Goal: Register for event/course

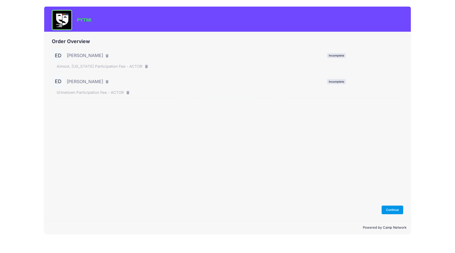
click at [395, 209] on button "Continue" at bounding box center [393, 210] width 22 height 9
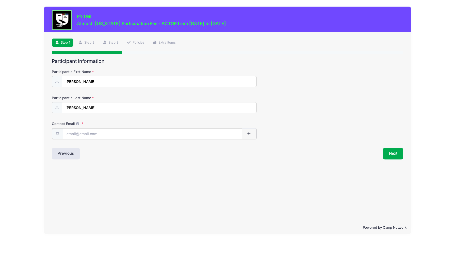
click at [99, 136] on input "Contact Email" at bounding box center [152, 133] width 179 height 11
type input "[EMAIL_ADDRESS][DOMAIN_NAME]"
click at [396, 154] on button "Next" at bounding box center [393, 154] width 21 height 12
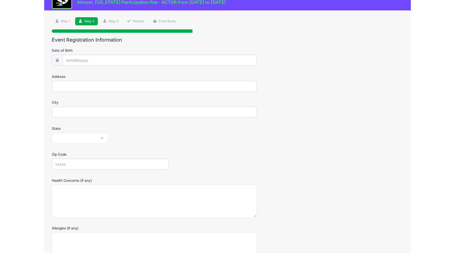
scroll to position [10, 0]
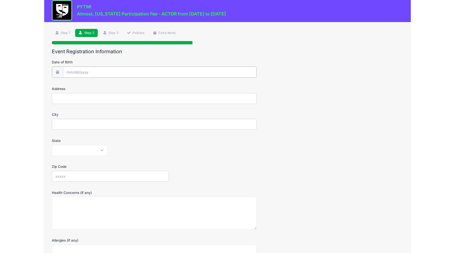
click at [78, 72] on input "Date of Birth" at bounding box center [160, 72] width 194 height 11
click at [72, 71] on input "Date of Birth" at bounding box center [160, 72] width 194 height 11
click at [113, 85] on input "2025" at bounding box center [110, 86] width 17 height 8
click at [116, 88] on span at bounding box center [117, 88] width 4 height 4
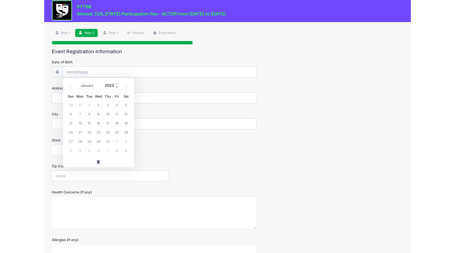
click at [116, 88] on span at bounding box center [117, 88] width 4 height 4
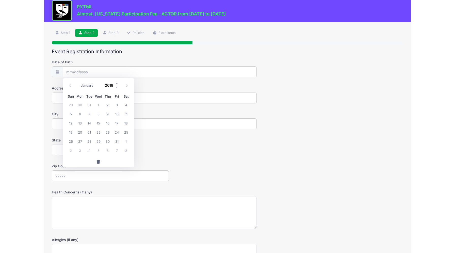
click at [116, 88] on span at bounding box center [117, 88] width 4 height 4
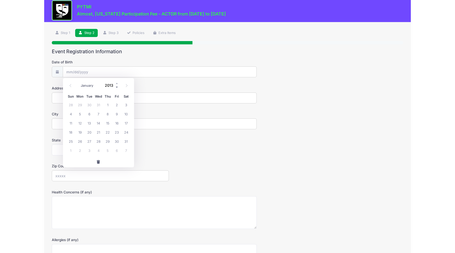
click at [116, 88] on span at bounding box center [117, 88] width 4 height 4
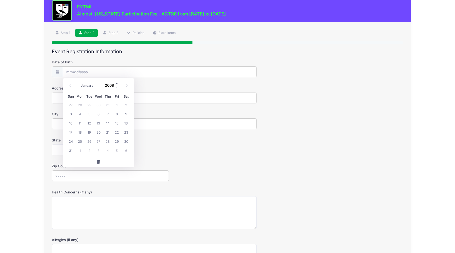
click at [116, 85] on span at bounding box center [117, 84] width 4 height 4
type input "2009"
click at [82, 85] on select "January February March April May June July August September October November De…" at bounding box center [89, 86] width 23 height 7
select select "2"
click at [78, 83] on select "January February March April May June July August September October November De…" at bounding box center [89, 86] width 23 height 7
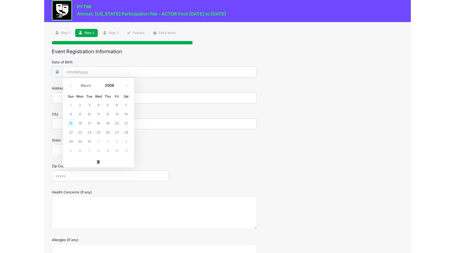
click at [71, 124] on span "15" at bounding box center [70, 123] width 9 height 9
type input "03/15/2009"
click at [86, 99] on input "Address" at bounding box center [154, 98] width 205 height 11
type input "5639 Carter Ct."
click at [85, 124] on input "City" at bounding box center [154, 124] width 205 height 11
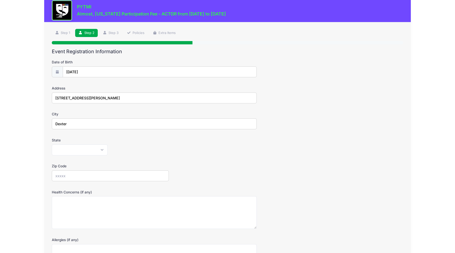
type input "Dexter"
click at [100, 152] on select "Alabama Alaska American Samoa Arizona Arkansas Armed Forces Africa Armed Forces…" at bounding box center [80, 150] width 56 height 11
select select "MI"
click at [52, 145] on select "Alabama Alaska American Samoa Arizona Arkansas Armed Forces Africa Armed Forces…" at bounding box center [80, 150] width 56 height 11
click at [85, 176] on input "Zip Code" at bounding box center [110, 176] width 117 height 11
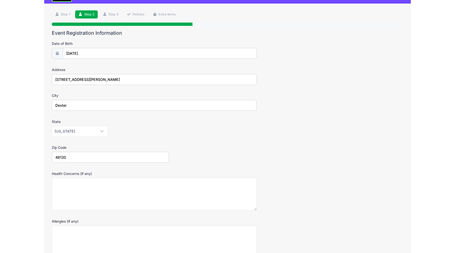
scroll to position [42, 0]
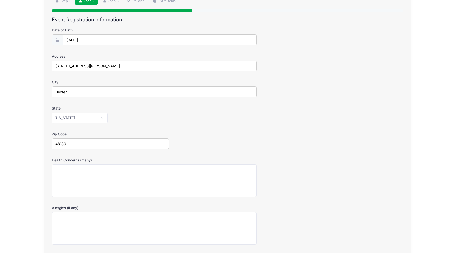
type input "48130"
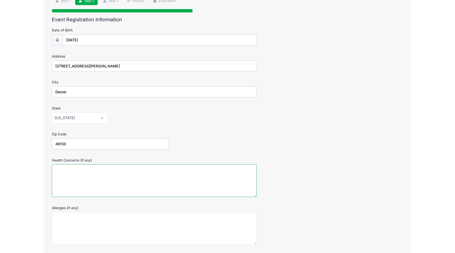
click at [83, 171] on textarea "Health Concerns (if any)" at bounding box center [154, 181] width 205 height 33
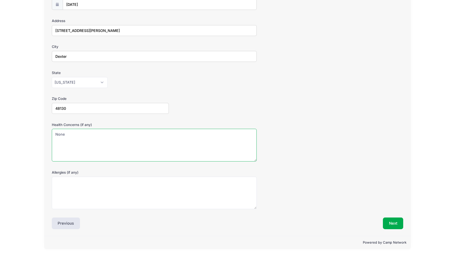
scroll to position [79, 0]
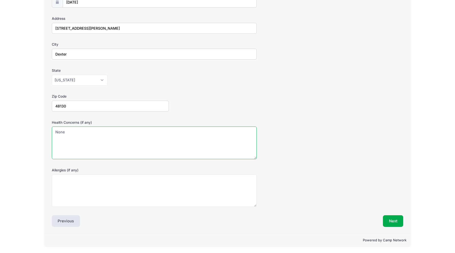
type textarea "None"
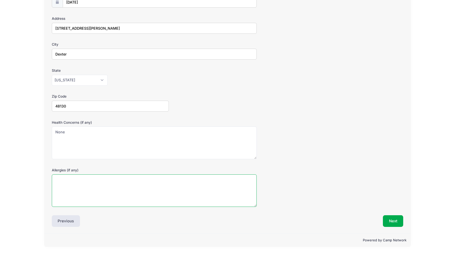
click at [78, 184] on textarea "Allergies (if any)" at bounding box center [154, 191] width 205 height 33
type textarea "W"
type textarea "[MEDICAL_DATA]"
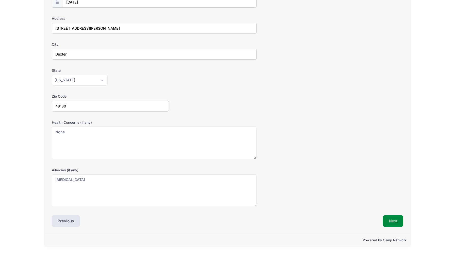
click at [395, 220] on button "Next" at bounding box center [393, 222] width 21 height 12
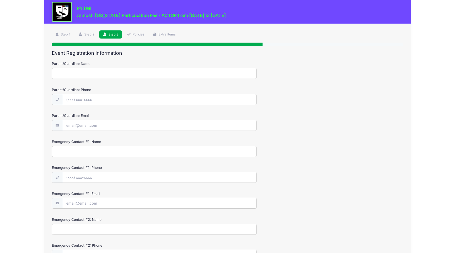
scroll to position [0, 0]
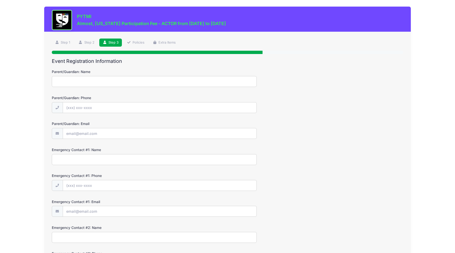
click at [79, 79] on input "Parent/Guardian: Name" at bounding box center [154, 81] width 205 height 11
type input "[PERSON_NAME]"
click at [84, 110] on input "Parent/Guardian: Phone" at bounding box center [160, 108] width 194 height 11
type input "(216) 633-0066"
click at [85, 136] on input "Parent/Guardian: Email" at bounding box center [160, 133] width 194 height 11
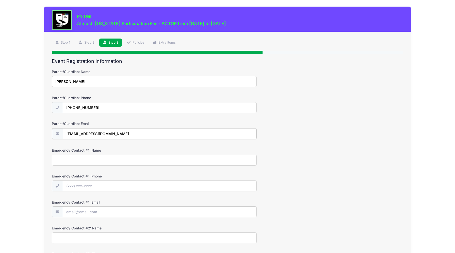
type input "debbelser@yahoo.com"
click at [74, 160] on input "Emergency Contact #1: Name" at bounding box center [154, 159] width 205 height 11
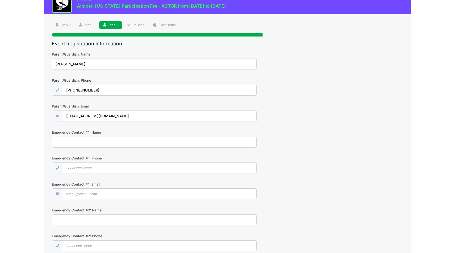
scroll to position [21, 0]
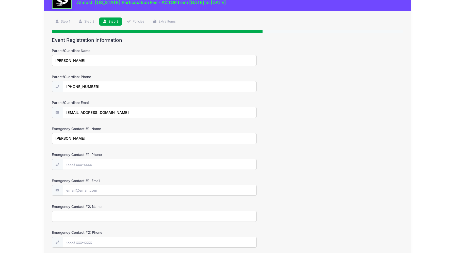
type input "Phil DeWester"
click at [79, 168] on input "Emergency Contact #1: Phone" at bounding box center [160, 164] width 194 height 11
type input "(734) 808-1700"
click at [77, 191] on input "Emergency Contact #1: Email" at bounding box center [160, 190] width 194 height 11
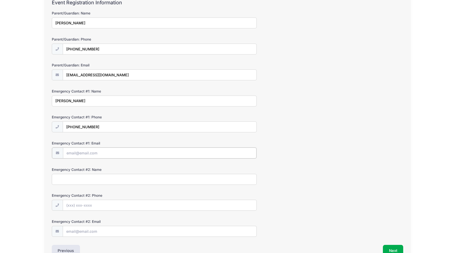
scroll to position [60, 0]
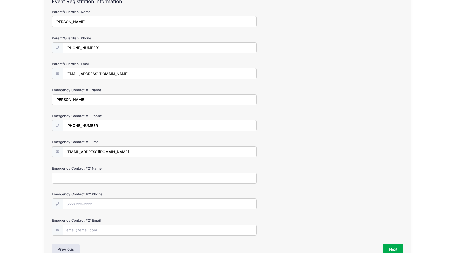
type input "pdewester@gmail.com"
click at [80, 178] on input "Emergency Contact #2: Name" at bounding box center [154, 177] width 205 height 11
type input "Doug Belser"
click at [75, 204] on input "Emergency Contact #2: Phone" at bounding box center [160, 204] width 194 height 11
click at [83, 230] on input "Emergency Contact #2: Email" at bounding box center [160, 230] width 194 height 11
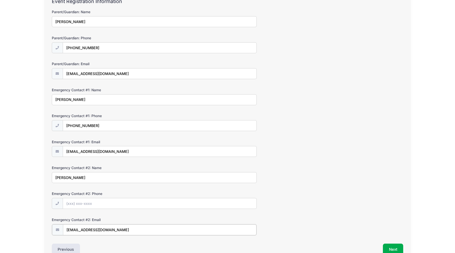
type input "dougbelser@360painting.com"
click at [68, 205] on input "Emergency Contact #2: Phone" at bounding box center [160, 204] width 194 height 11
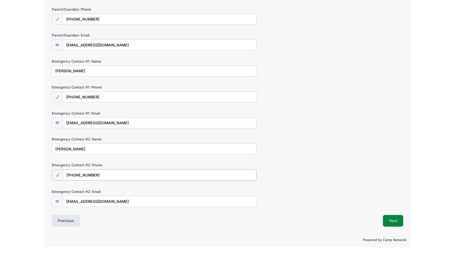
type input "(810) 224-3489"
click at [395, 220] on button "Next" at bounding box center [393, 221] width 21 height 12
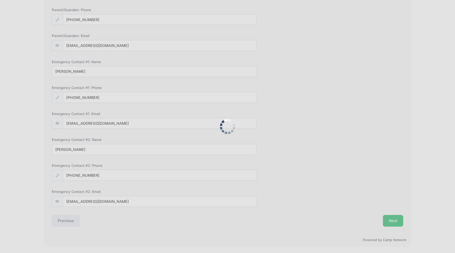
scroll to position [0, 0]
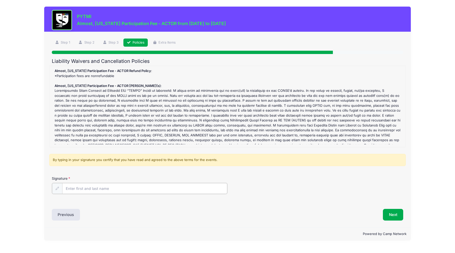
click at [84, 187] on input "Signature" at bounding box center [144, 188] width 165 height 11
type input "Deborah Belser"
click at [395, 216] on button "Next" at bounding box center [393, 215] width 21 height 12
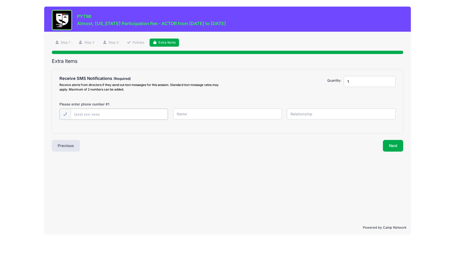
click at [0, 0] on input "text" at bounding box center [0, 0] width 0 height 0
type input "(216) 633-0066"
click at [0, 0] on input "text" at bounding box center [0, 0] width 0 height 0
type input "Deborah Belser"
type input "Mother"
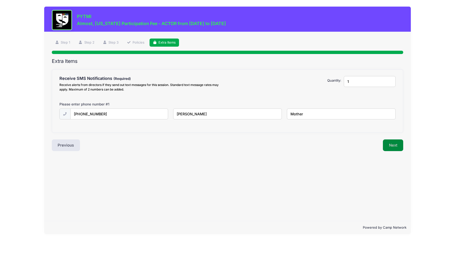
click at [393, 143] on button "Next" at bounding box center [393, 146] width 21 height 12
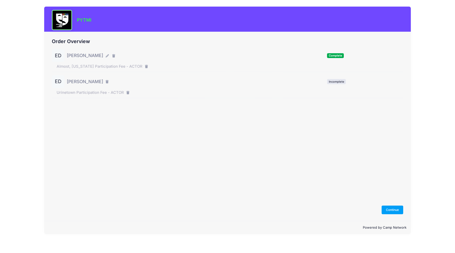
click at [75, 82] on span "[PERSON_NAME]" at bounding box center [85, 81] width 36 height 7
click at [333, 83] on span "Incomplete" at bounding box center [336, 81] width 19 height 5
click at [395, 209] on button "Continue" at bounding box center [393, 210] width 22 height 9
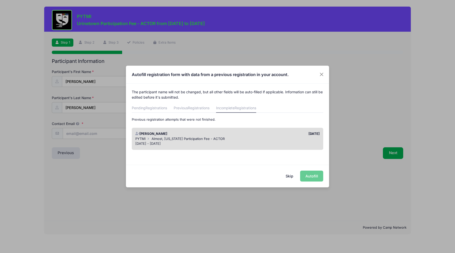
click at [313, 176] on div "Skip Autofill" at bounding box center [227, 176] width 203 height 23
click at [309, 175] on div "Skip Autofill" at bounding box center [227, 176] width 203 height 23
click at [176, 142] on div "Jun 19 - Sep 30, 2025" at bounding box center [227, 143] width 185 height 5
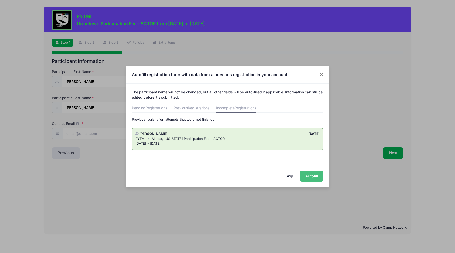
click at [310, 173] on button "Autofill" at bounding box center [311, 176] width 23 height 11
type input "debbelser@yahoo.com"
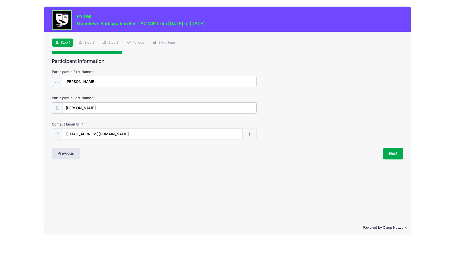
click at [75, 107] on input "[PERSON_NAME]" at bounding box center [159, 108] width 194 height 11
type input "DeWester"
click at [395, 153] on button "Next" at bounding box center [393, 154] width 21 height 12
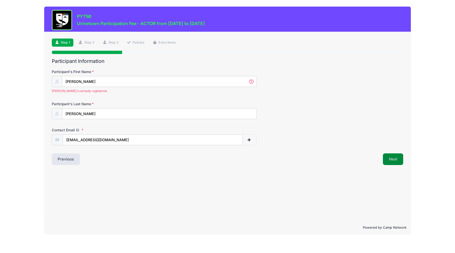
click at [390, 159] on button "Next" at bounding box center [393, 160] width 21 height 12
click at [250, 81] on input "[PERSON_NAME]" at bounding box center [159, 81] width 194 height 11
click at [394, 160] on div "Step 1 /7 Step 1 Step 2 Step 3 Policies Extra Items Participant Information Par…" at bounding box center [227, 126] width 366 height 189
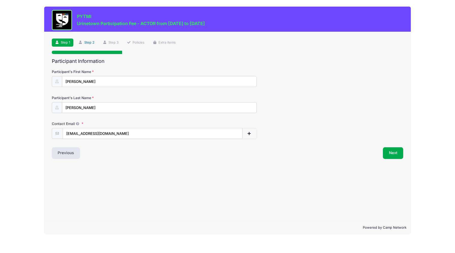
click at [89, 40] on link "Step 2" at bounding box center [86, 43] width 23 height 8
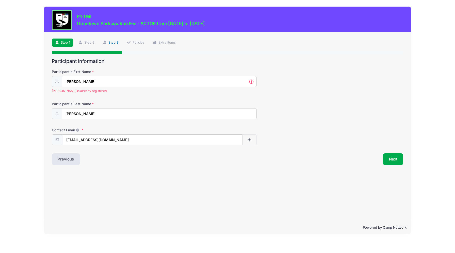
click at [110, 44] on link "Step 3" at bounding box center [110, 43] width 23 height 8
click at [67, 162] on button "Previous" at bounding box center [66, 160] width 28 height 12
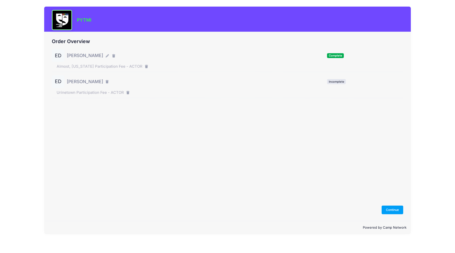
click at [337, 55] on span "Complete" at bounding box center [335, 55] width 17 height 5
click at [395, 212] on button "Continue" at bounding box center [393, 210] width 22 height 9
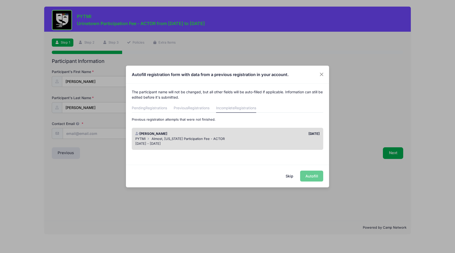
click at [230, 109] on link "Incomplete Registrations" at bounding box center [236, 108] width 40 height 9
click at [249, 137] on div "PYTMI Almost, Maine Participation Fee - ACTOR" at bounding box center [227, 139] width 185 height 5
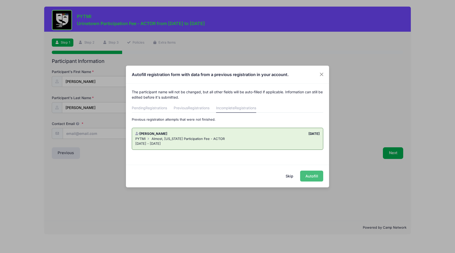
click at [314, 178] on button "Autofill" at bounding box center [311, 176] width 23 height 11
type input "debbelser@yahoo.com"
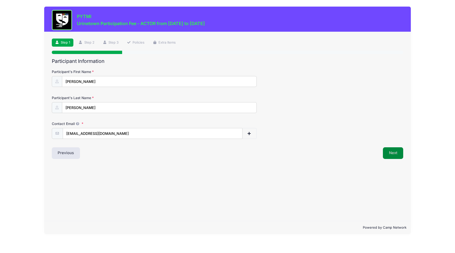
click at [387, 155] on button "Next" at bounding box center [393, 154] width 21 height 12
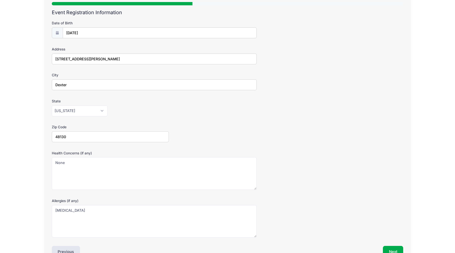
scroll to position [80, 0]
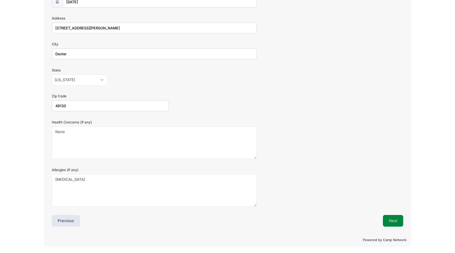
click at [397, 224] on button "Next" at bounding box center [393, 221] width 21 height 12
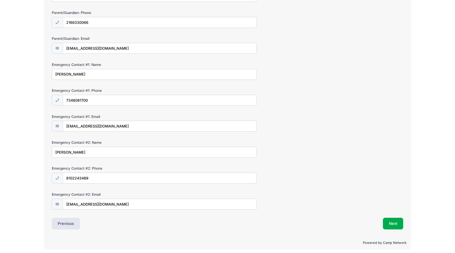
scroll to position [88, 0]
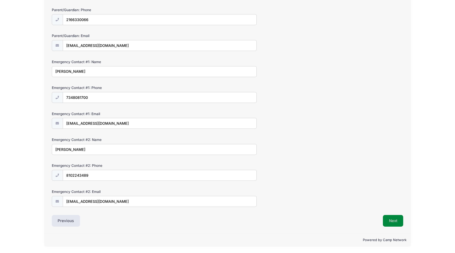
click at [397, 220] on button "Next" at bounding box center [393, 221] width 21 height 12
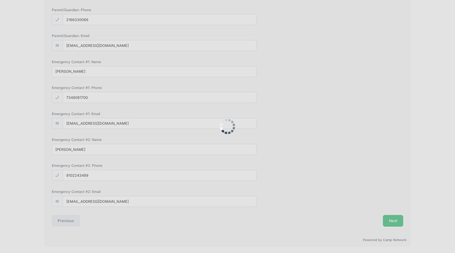
scroll to position [0, 0]
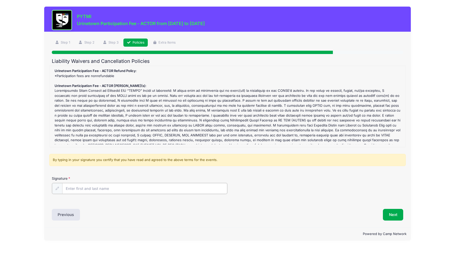
click at [86, 189] on input "Signature" at bounding box center [144, 188] width 165 height 11
type input "Deborah Belser"
click at [394, 217] on button "Next" at bounding box center [393, 215] width 21 height 12
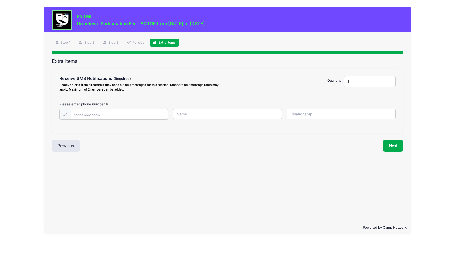
click at [0, 0] on input "text" at bounding box center [0, 0] width 0 height 0
type input "(216) 633-0066"
click at [0, 0] on input "text" at bounding box center [0, 0] width 0 height 0
click at [0, 0] on input "Deborha" at bounding box center [0, 0] width 0 height 0
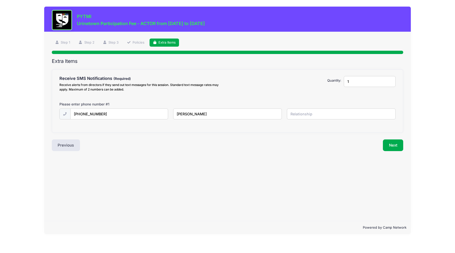
type input "Deborah"
type input "Belser"
click at [394, 146] on button "Next" at bounding box center [393, 146] width 21 height 12
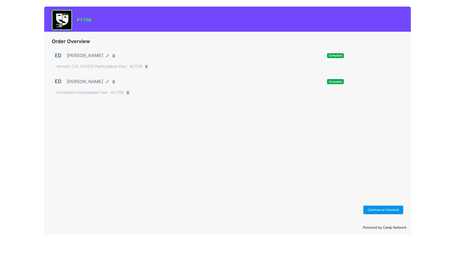
click at [388, 209] on button "Continue to Checkout" at bounding box center [383, 210] width 40 height 9
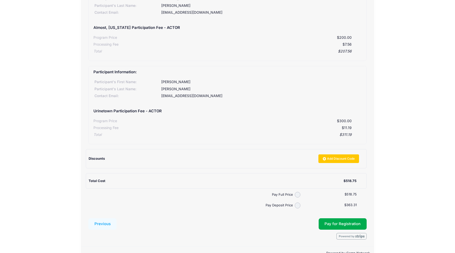
scroll to position [65, 0]
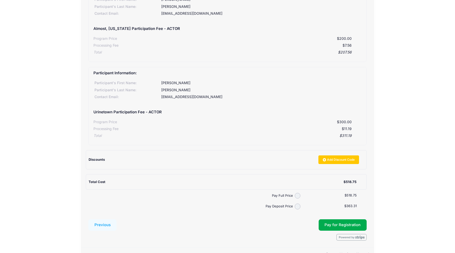
click at [171, 90] on div "[PERSON_NAME]" at bounding box center [260, 90] width 201 height 5
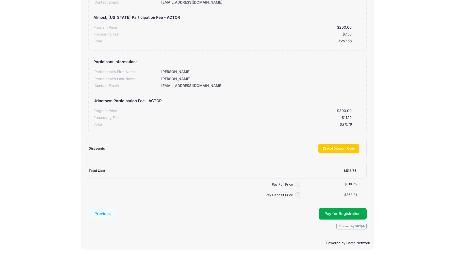
scroll to position [79, 0]
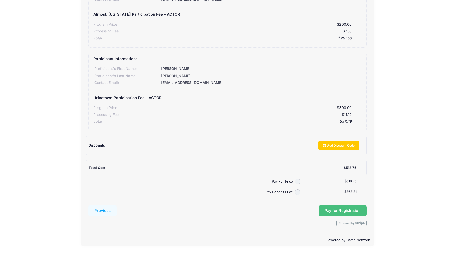
click at [338, 212] on span "Pay for Registration" at bounding box center [342, 211] width 36 height 5
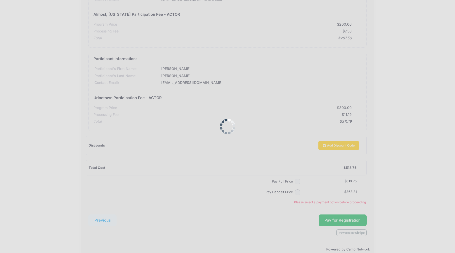
scroll to position [89, 0]
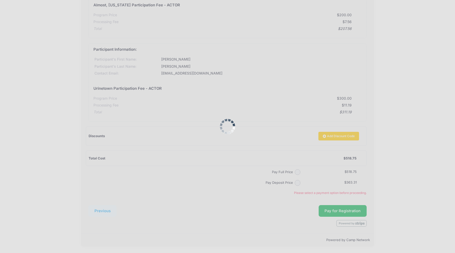
click at [339, 212] on div at bounding box center [227, 126] width 455 height 253
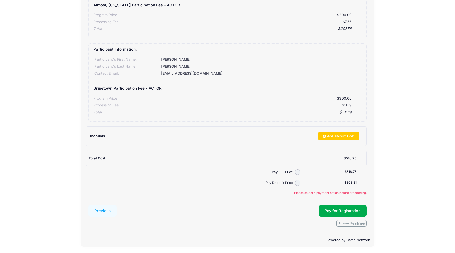
click at [302, 214] on div "Submit Pay for Registration" at bounding box center [243, 211] width 248 height 12
click at [297, 174] on input "Pay Full Price" at bounding box center [298, 173] width 6 height 6
radio input "true"
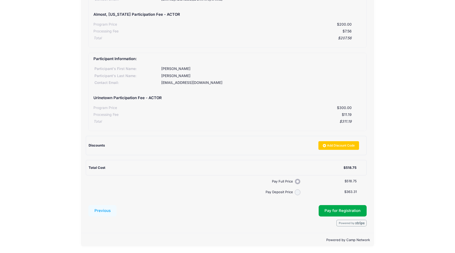
scroll to position [79, 0]
click at [334, 211] on span "Pay for Registration" at bounding box center [342, 211] width 36 height 5
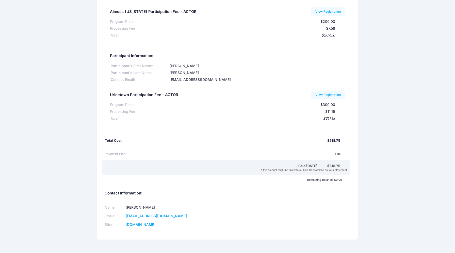
scroll to position [62, 0]
